Goal: Transaction & Acquisition: Book appointment/travel/reservation

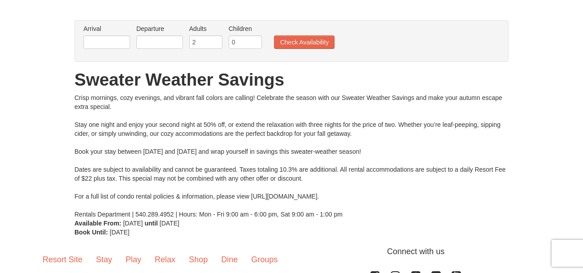
scroll to position [53, 0]
click at [111, 41] on input "text" at bounding box center [106, 42] width 47 height 13
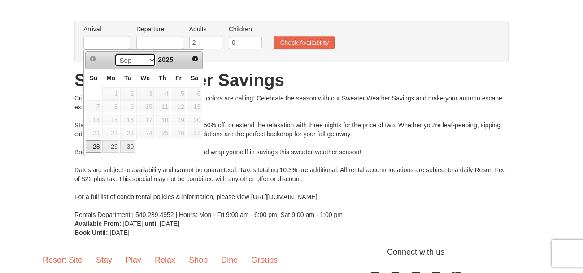
click at [150, 63] on select "Sep Oct" at bounding box center [135, 59] width 42 height 13
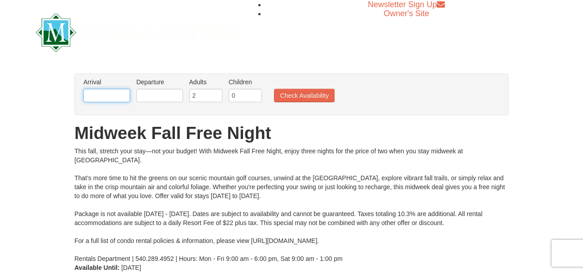
click at [118, 94] on input "text" at bounding box center [106, 95] width 47 height 13
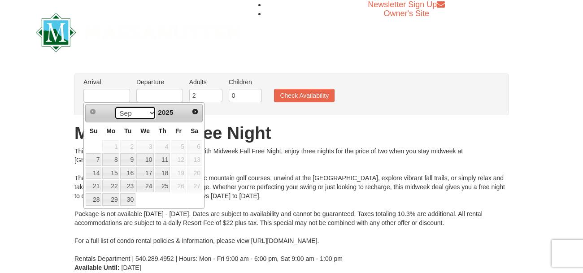
click at [150, 113] on select "Sep Oct Nov Dec" at bounding box center [135, 112] width 42 height 13
click at [148, 113] on select "Sep Oct Nov Dec" at bounding box center [135, 112] width 42 height 13
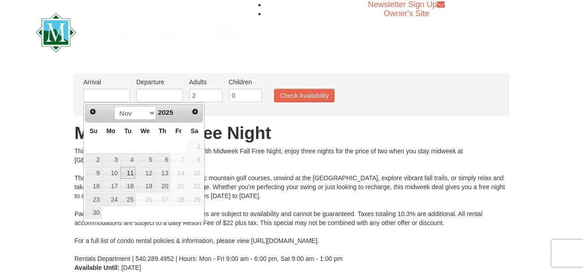
click at [125, 172] on link "11" at bounding box center [127, 173] width 15 height 13
type input "11/11/2025"
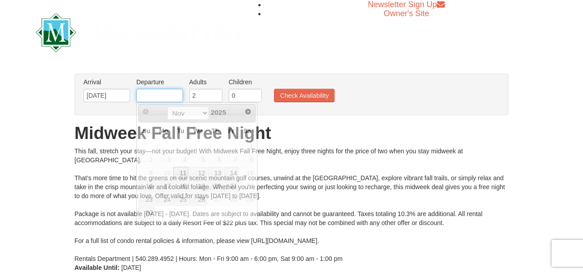
click at [162, 96] on input "text" at bounding box center [159, 95] width 47 height 13
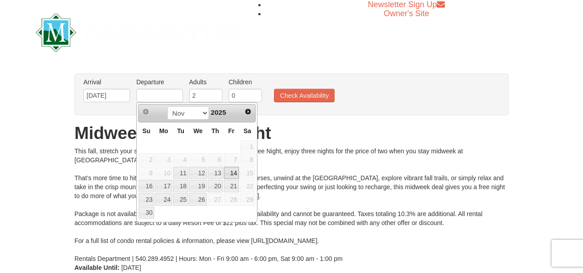
click at [235, 171] on link "14" at bounding box center [231, 173] width 15 height 13
type input "11/14/2025"
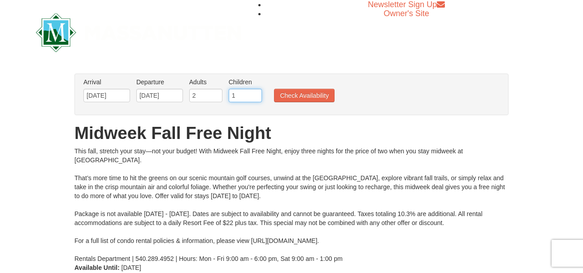
click at [257, 95] on input "1" at bounding box center [245, 95] width 33 height 13
click at [257, 94] on input "2" at bounding box center [245, 95] width 33 height 13
click at [257, 94] on input "3" at bounding box center [245, 95] width 33 height 13
type input "4"
click at [256, 93] on input "4" at bounding box center [245, 95] width 33 height 13
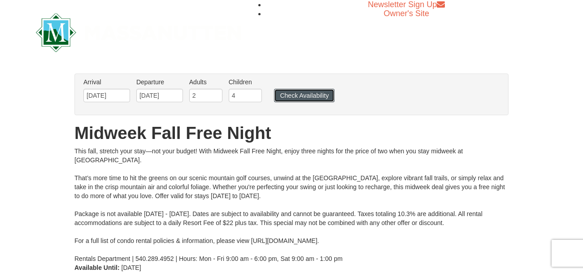
click at [283, 96] on button "Check Availability" at bounding box center [304, 95] width 61 height 13
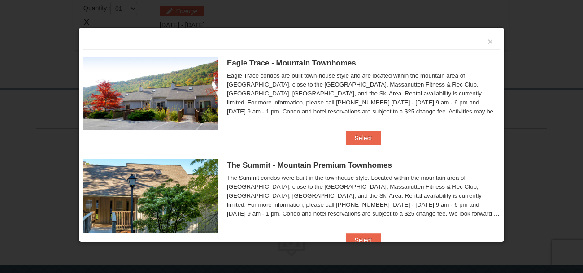
scroll to position [309, 0]
click at [363, 237] on button "Select" at bounding box center [363, 240] width 35 height 14
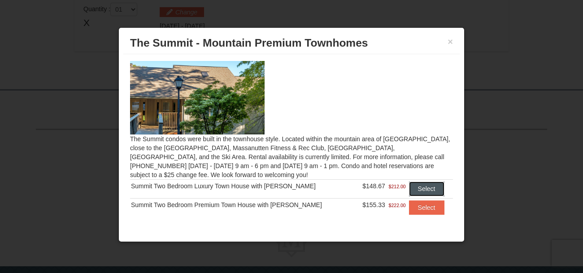
click at [422, 186] on button "Select" at bounding box center [426, 189] width 35 height 14
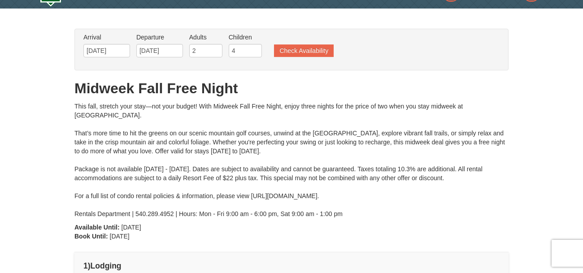
scroll to position [0, 0]
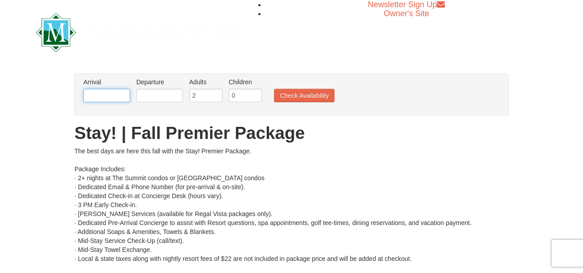
click at [117, 93] on input "text" at bounding box center [106, 95] width 47 height 13
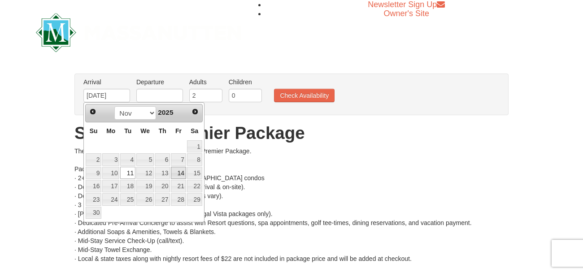
click at [182, 173] on link "14" at bounding box center [178, 173] width 15 height 13
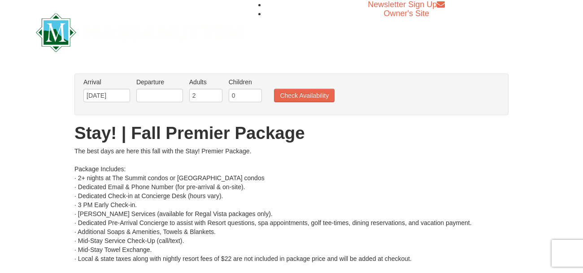
click at [205, 127] on h1 "Stay! | Fall Premier Package" at bounding box center [291, 133] width 434 height 18
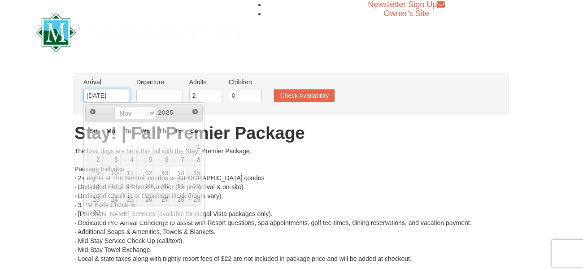
click at [120, 96] on input "[DATE]" at bounding box center [106, 95] width 47 height 13
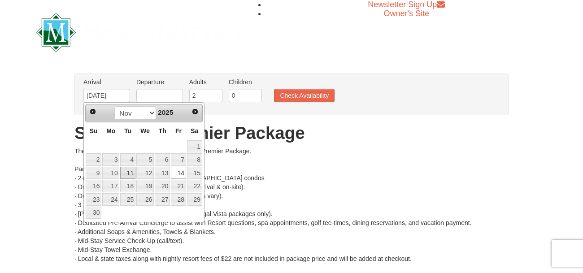
click at [129, 169] on link "11" at bounding box center [127, 173] width 15 height 13
type input "[DATE]"
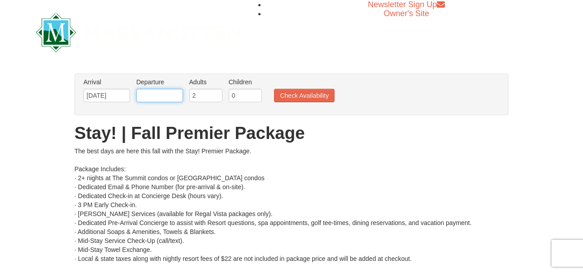
click at [164, 96] on input "text" at bounding box center [159, 95] width 47 height 13
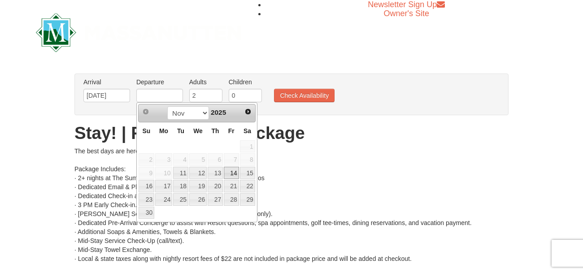
click at [234, 168] on link "14" at bounding box center [231, 173] width 15 height 13
type input "11/14/2025"
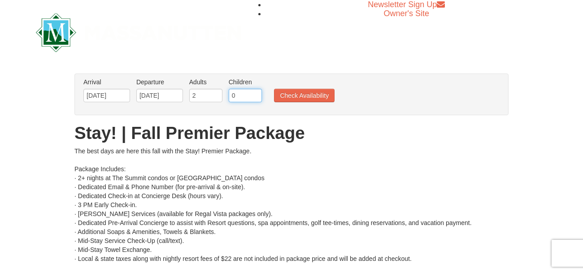
click at [256, 97] on input "0" at bounding box center [245, 95] width 33 height 13
click at [255, 95] on input "1" at bounding box center [245, 95] width 33 height 13
click at [255, 95] on input "2" at bounding box center [245, 95] width 33 height 13
click at [255, 95] on input "3" at bounding box center [245, 95] width 33 height 13
type input "2"
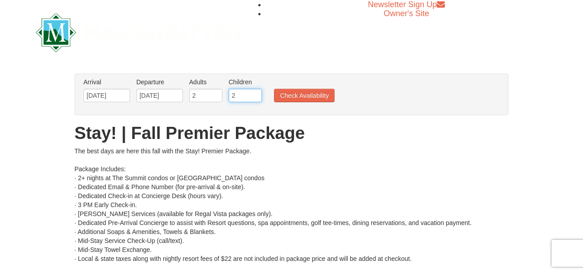
click at [256, 99] on input "2" at bounding box center [245, 95] width 33 height 13
click at [288, 93] on button "Check Availability" at bounding box center [304, 95] width 61 height 13
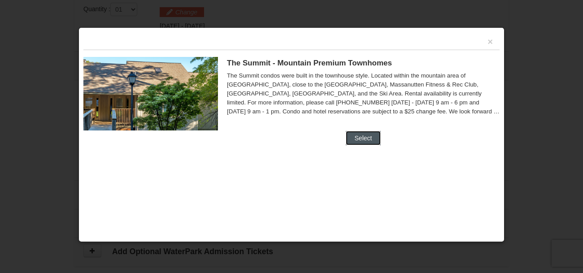
click at [350, 138] on button "Select" at bounding box center [363, 138] width 35 height 14
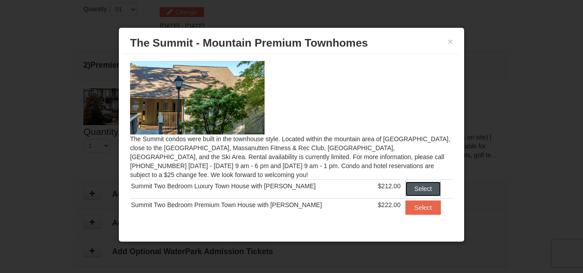
click at [421, 188] on button "Select" at bounding box center [422, 189] width 35 height 14
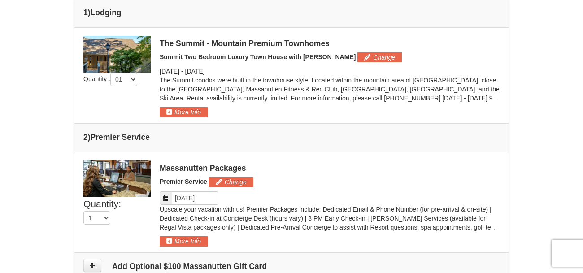
scroll to position [348, 0]
click at [358, 57] on button "Change" at bounding box center [379, 58] width 44 height 10
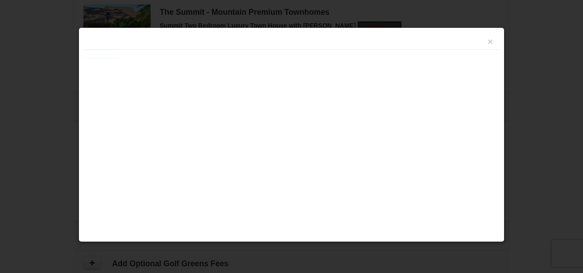
scroll to position [383, 0]
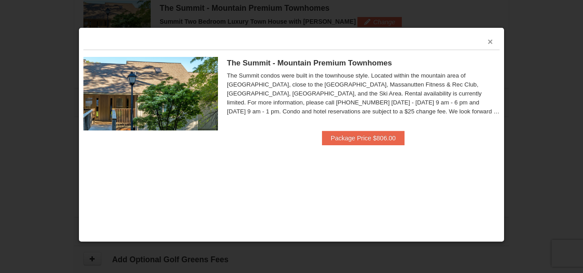
click at [490, 38] on button "×" at bounding box center [489, 41] width 5 height 9
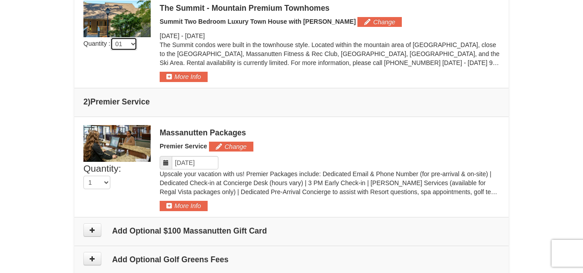
click at [131, 45] on select "01 02 03 04 05" at bounding box center [123, 43] width 27 height 13
click at [115, 41] on select "01 02 03 04 05" at bounding box center [123, 43] width 27 height 13
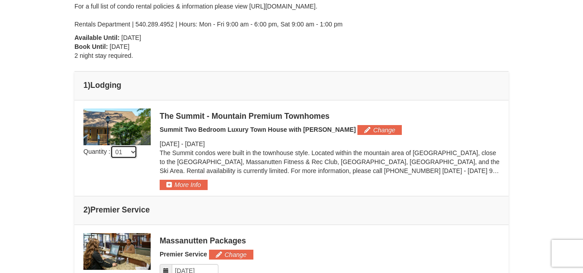
scroll to position [271, 0]
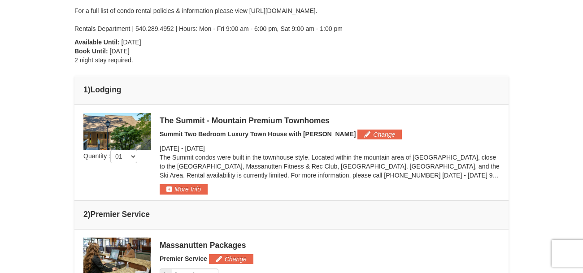
click at [222, 121] on div "The Summit - Mountain Premium Townhomes" at bounding box center [330, 120] width 340 height 9
click at [298, 126] on div "The Summit - Mountain Premium Townhomes Summit Two Bedroom Luxury Town House wi…" at bounding box center [330, 154] width 340 height 82
click at [298, 118] on div "The Summit - Mountain Premium Townhomes" at bounding box center [330, 120] width 340 height 9
click at [295, 124] on div "The Summit - Mountain Premium Townhomes" at bounding box center [330, 120] width 340 height 9
click at [357, 137] on button "Change" at bounding box center [379, 135] width 44 height 10
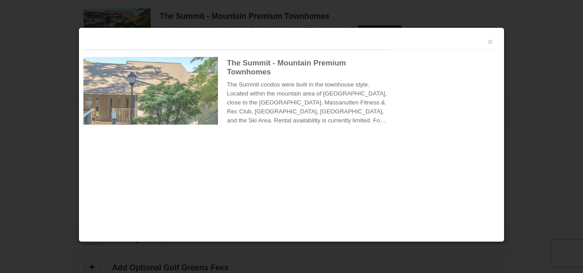
scroll to position [383, 0]
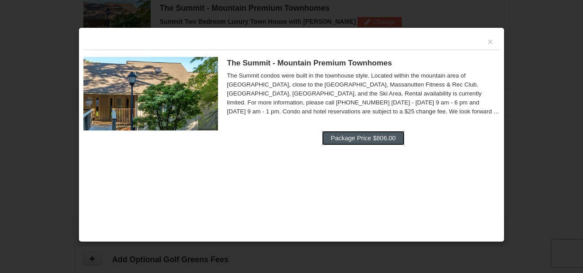
click at [349, 138] on button "Package Price $806.00" at bounding box center [363, 138] width 83 height 14
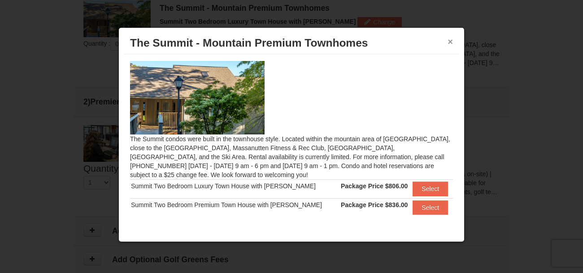
click at [448, 42] on button "×" at bounding box center [450, 41] width 5 height 9
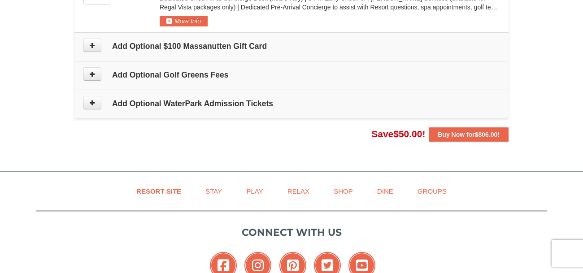
scroll to position [570, 0]
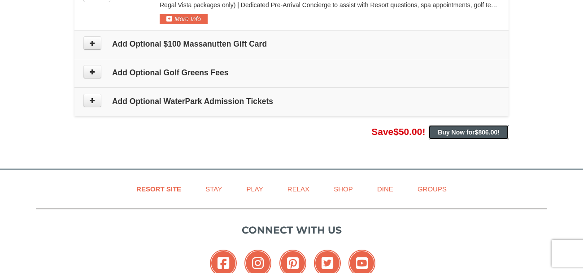
click at [488, 133] on span "$806.00" at bounding box center [486, 132] width 23 height 7
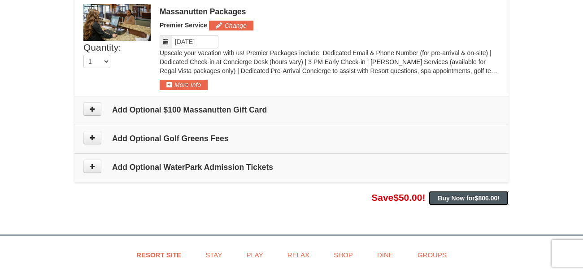
scroll to position [506, 0]
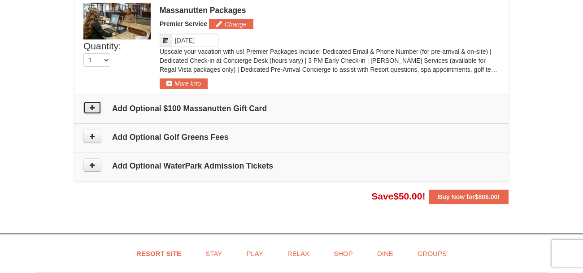
click at [92, 106] on icon at bounding box center [92, 107] width 6 height 6
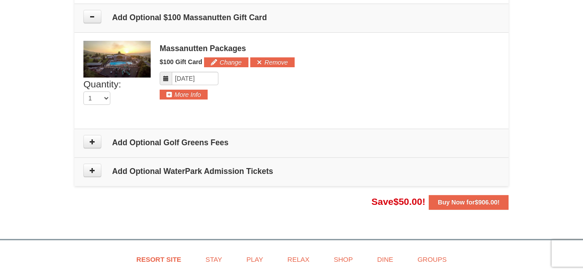
scroll to position [600, 0]
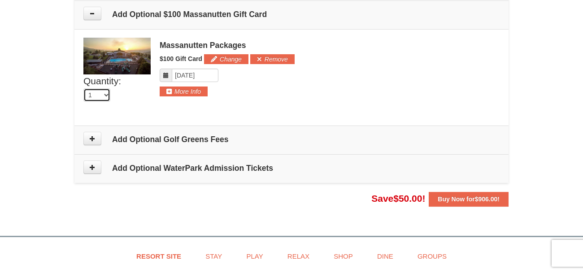
click at [107, 93] on select "0 1 2 3 4 5 6 7 8 9 10 11 12 13 14 15 16" at bounding box center [96, 94] width 27 height 13
select select "0"
click at [83, 88] on select "0 1 2 3 4 5 6 7 8 9 10 11 12 13 14 15 16" at bounding box center [96, 94] width 27 height 13
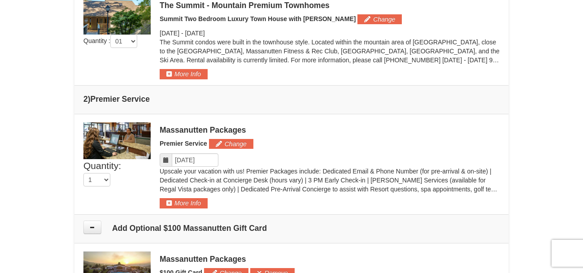
scroll to position [376, 0]
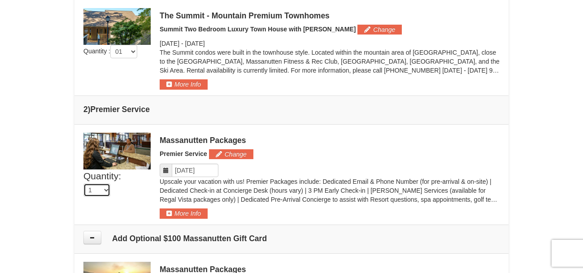
click at [106, 190] on select "1" at bounding box center [96, 189] width 27 height 13
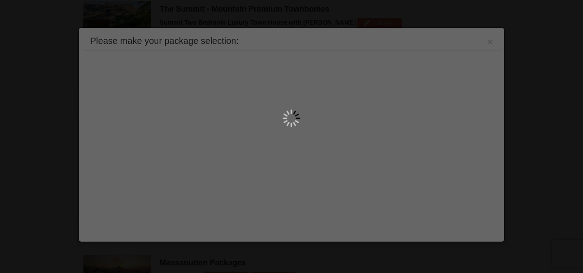
scroll to position [383, 0]
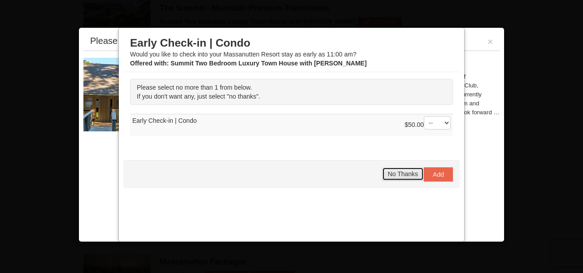
click at [402, 175] on span "No Thanks" at bounding box center [403, 173] width 30 height 7
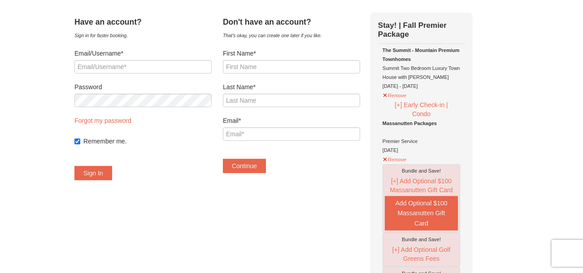
scroll to position [43, 0]
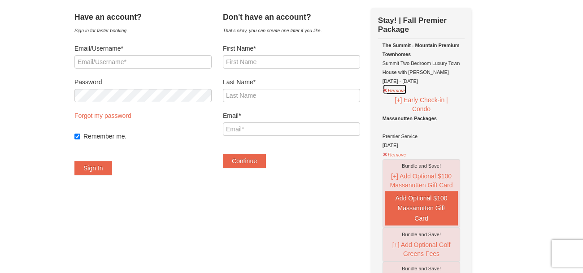
click at [397, 88] on button "Remove" at bounding box center [395, 89] width 24 height 11
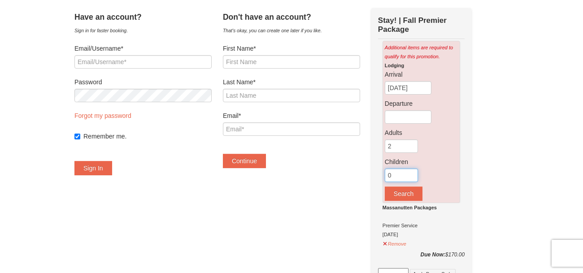
click at [417, 173] on input "0" at bounding box center [401, 175] width 33 height 13
type input "2"
click at [412, 143] on input "2" at bounding box center [401, 145] width 33 height 13
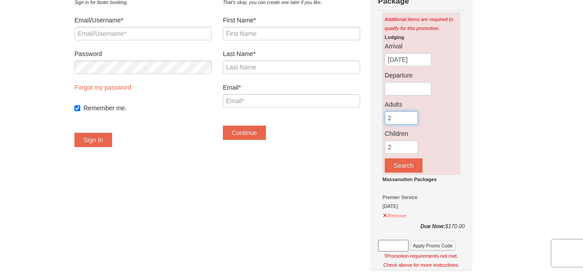
scroll to position [72, 0]
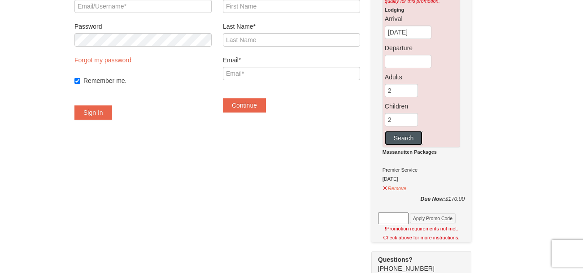
click at [414, 134] on button "Search" at bounding box center [404, 138] width 38 height 14
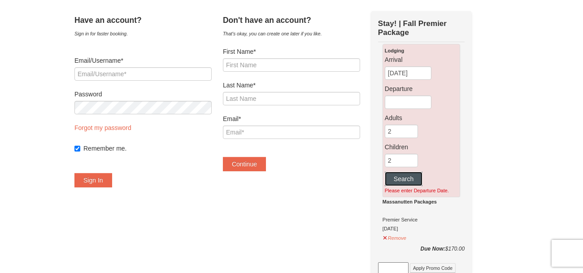
scroll to position [40, 0]
click at [423, 98] on input "text" at bounding box center [408, 102] width 47 height 13
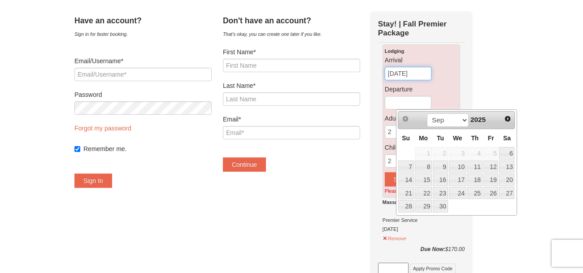
click at [426, 70] on input "[DATE]" at bounding box center [408, 73] width 47 height 13
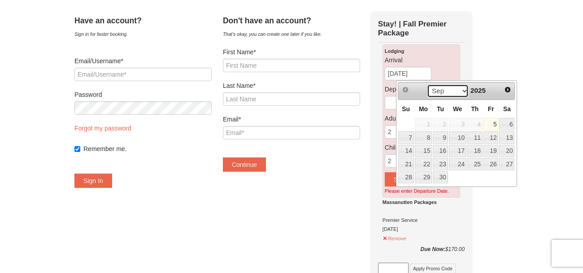
click at [460, 91] on select "Sep Oct Nov Dec" at bounding box center [448, 90] width 42 height 13
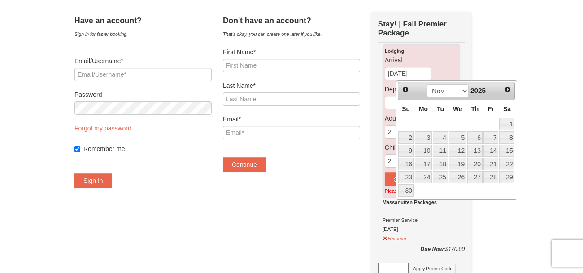
click at [440, 150] on link "11" at bounding box center [440, 151] width 15 height 13
type input "[DATE]"
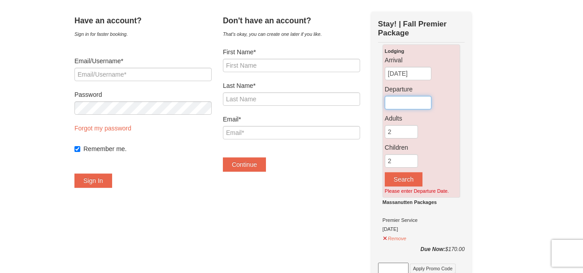
click at [427, 100] on input "text" at bounding box center [408, 102] width 47 height 13
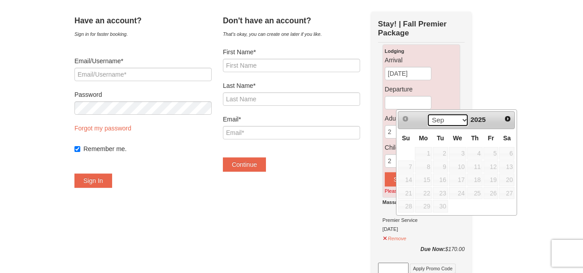
click at [458, 117] on select "Sep Oct Nov Dec" at bounding box center [448, 119] width 42 height 13
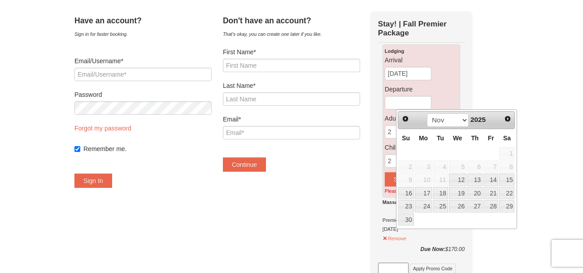
click at [495, 180] on link "14" at bounding box center [490, 180] width 15 height 13
type input "[DATE]"
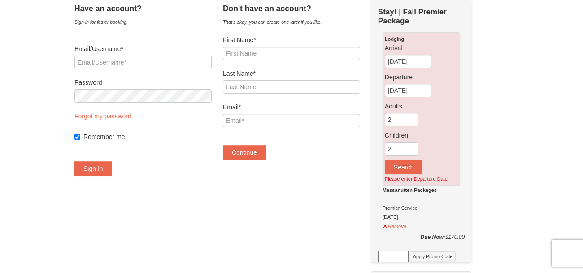
scroll to position [55, 0]
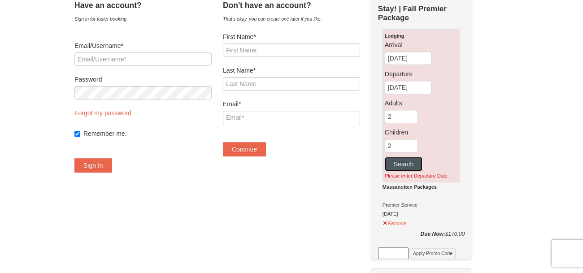
click at [415, 161] on button "Search" at bounding box center [404, 164] width 38 height 14
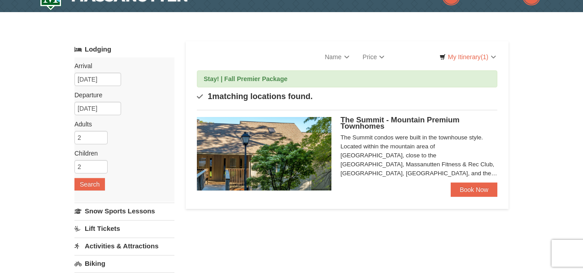
scroll to position [21, 0]
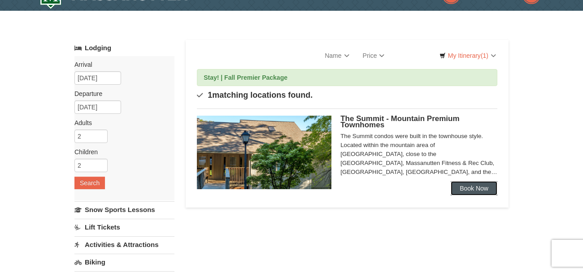
click at [481, 184] on link "Book Now" at bounding box center [474, 188] width 47 height 14
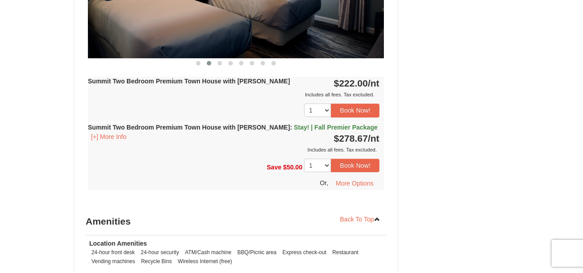
scroll to position [830, 0]
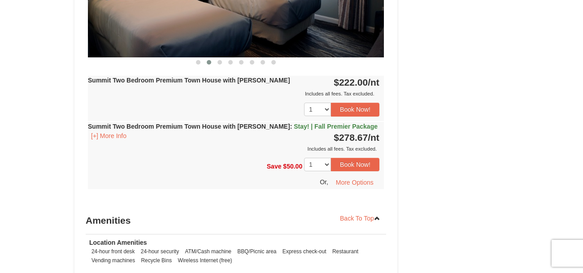
click at [356, 126] on div "Summit Two Bedroom Premium Town House with [PERSON_NAME] : Stay! | Fall Premier…" at bounding box center [236, 137] width 296 height 31
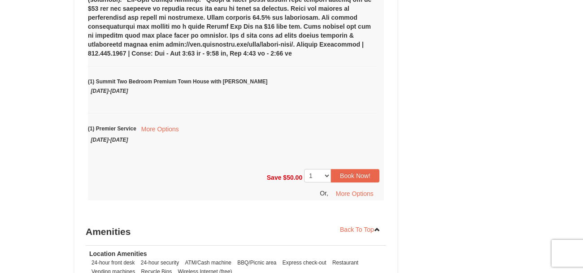
scroll to position [1045, 0]
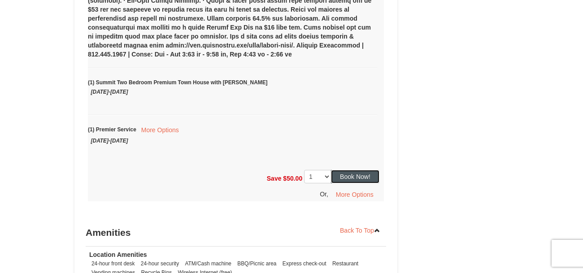
click at [358, 173] on button "Book Now!" at bounding box center [355, 176] width 48 height 13
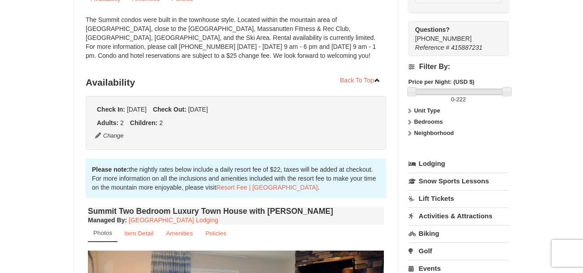
scroll to position [87, 0]
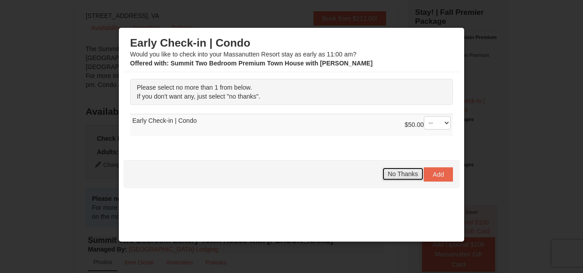
click at [402, 171] on span "No Thanks" at bounding box center [403, 173] width 30 height 7
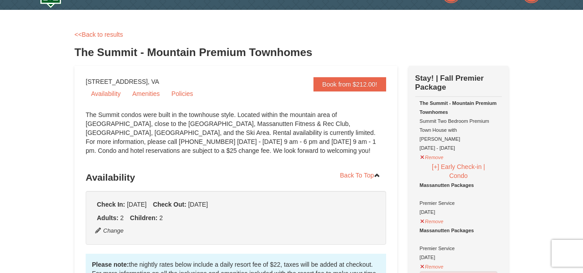
scroll to position [0, 0]
